Goal: Information Seeking & Learning: Learn about a topic

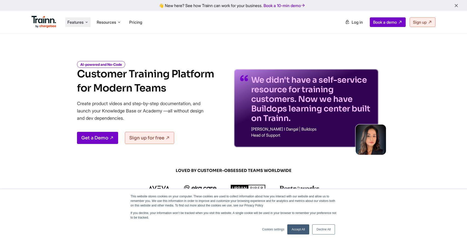
click at [71, 25] on li "Features Product Videos Create product & how-to videos in multiple languages. G…" at bounding box center [77, 22] width 25 height 10
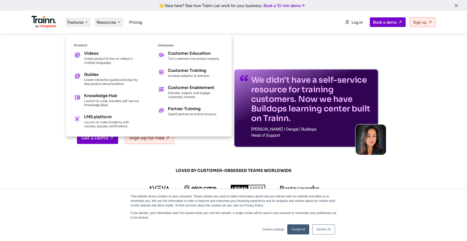
click at [108, 22] on span "Resources" at bounding box center [106, 22] width 19 height 6
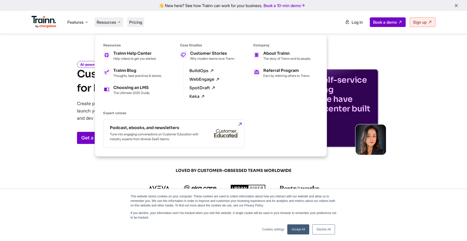
click at [135, 20] on span "Pricing" at bounding box center [135, 22] width 13 height 5
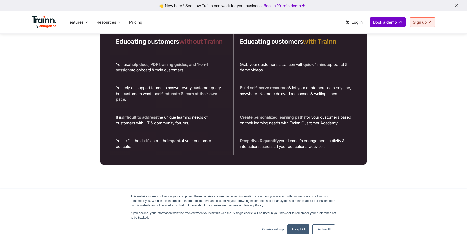
scroll to position [873, 0]
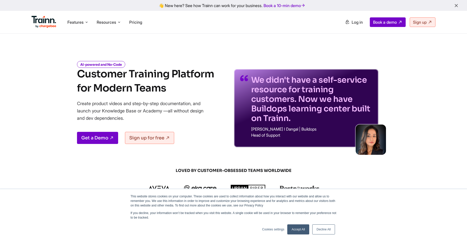
click at [324, 231] on link "Decline All" at bounding box center [323, 230] width 23 height 10
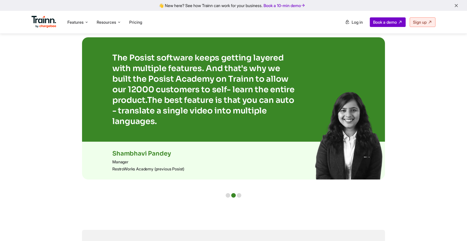
scroll to position [981, 0]
